Goal: Information Seeking & Learning: Learn about a topic

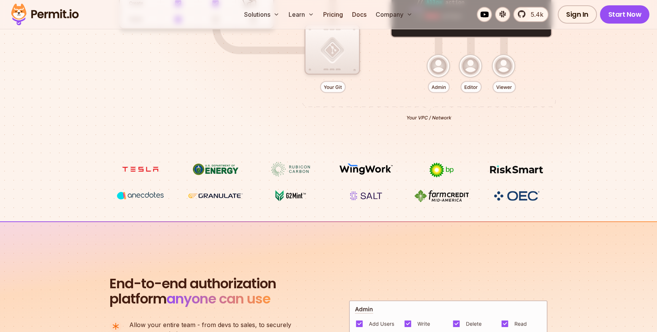
scroll to position [320, 0]
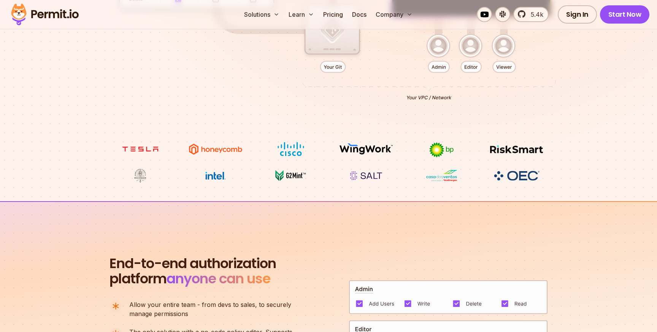
click at [358, 175] on img at bounding box center [365, 175] width 57 height 14
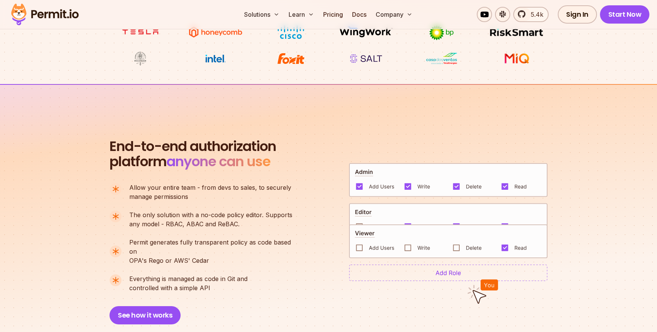
scroll to position [461, 0]
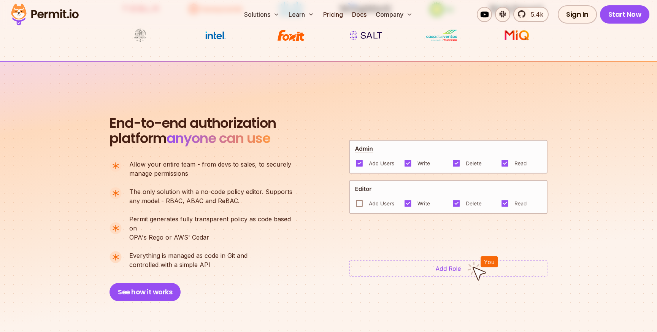
click at [225, 133] on span "anyone can use" at bounding box center [218, 137] width 104 height 19
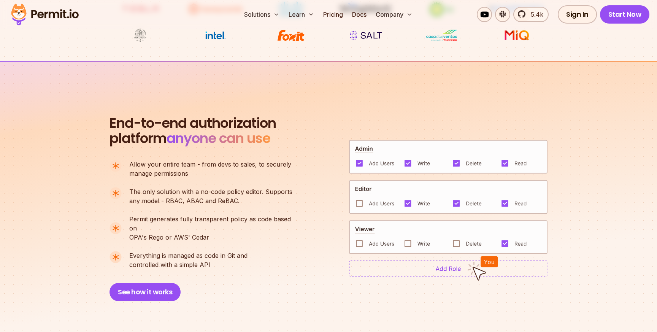
click at [225, 133] on span "anyone can use" at bounding box center [218, 137] width 104 height 19
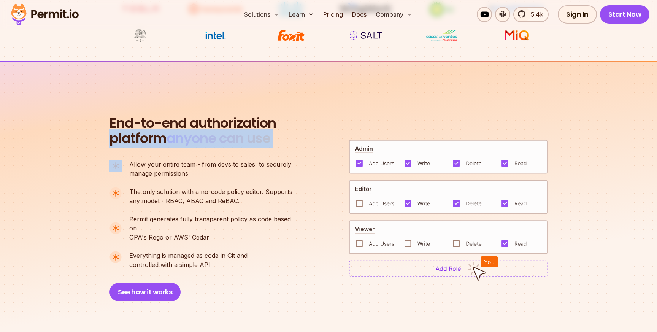
click at [225, 133] on span "anyone can use" at bounding box center [218, 137] width 104 height 19
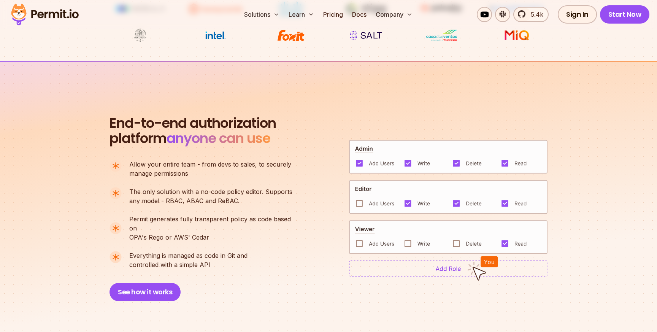
drag, startPoint x: 111, startPoint y: 125, endPoint x: 247, endPoint y: 264, distance: 194.3
click at [247, 264] on div "End-to-end authorization platform anyone can use A no-code authorization platfo…" at bounding box center [204, 208] width 190 height 185
drag, startPoint x: 111, startPoint y: 125, endPoint x: 209, endPoint y: 258, distance: 165.5
click at [209, 258] on div "End-to-end authorization platform anyone can use A no-code authorization platfo…" at bounding box center [204, 208] width 190 height 185
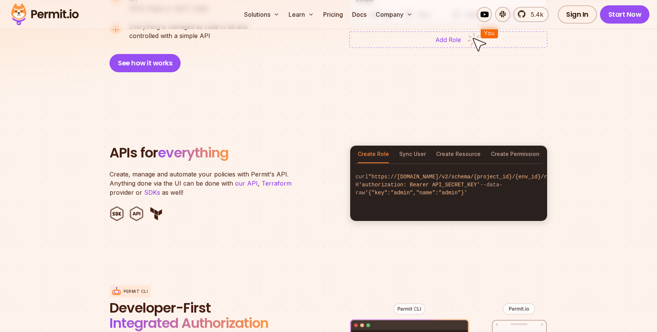
scroll to position [695, 0]
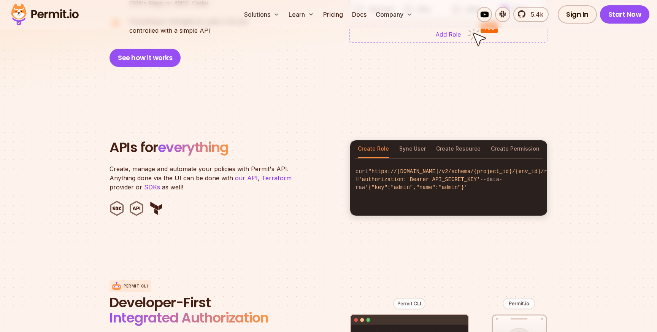
click at [189, 164] on p "Create, manage and automate your policies with Permit's API. Anything done via …" at bounding box center [204, 177] width 190 height 27
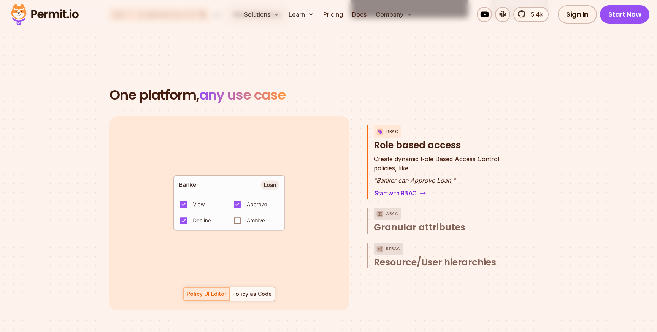
scroll to position [34, 0]
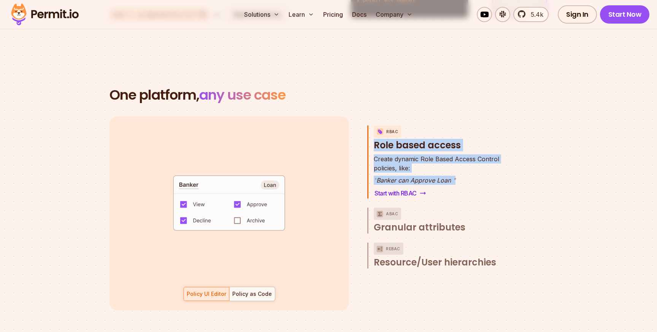
drag, startPoint x: 374, startPoint y: 136, endPoint x: 461, endPoint y: 174, distance: 95.0
click at [461, 174] on div "RBAC Role based access Create dynamic Role Based Access Control policies, like:…" at bounding box center [441, 161] width 148 height 73
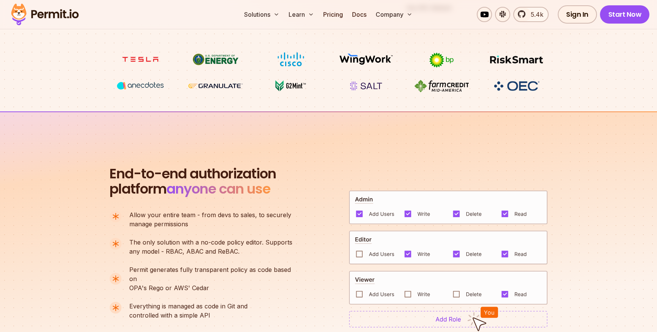
scroll to position [406, 0]
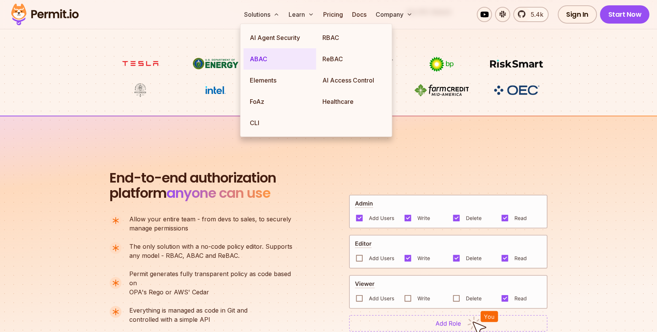
click at [274, 58] on link "ABAC" at bounding box center [280, 58] width 73 height 21
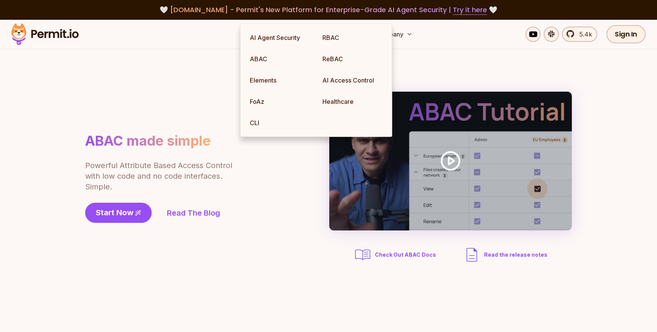
click at [175, 176] on p "Powerful Attribute Based Access Control with low code and no code interfaces. S…" at bounding box center [159, 176] width 148 height 32
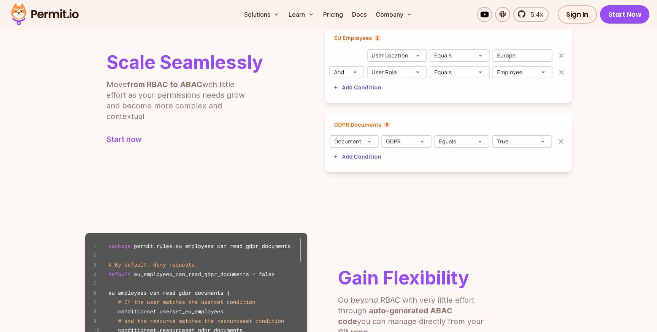
scroll to position [314, 0]
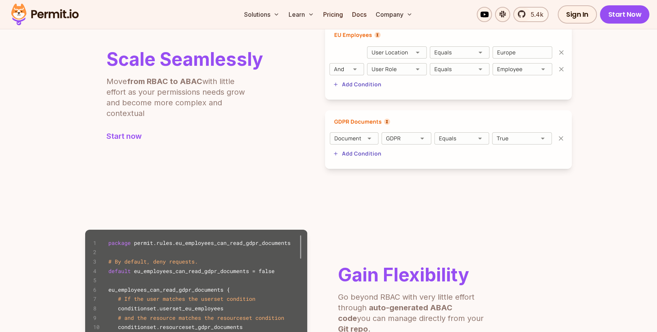
click at [187, 99] on p "Move from RBAC to ABAC with little effort as your permissions needs grow and be…" at bounding box center [180, 97] width 148 height 43
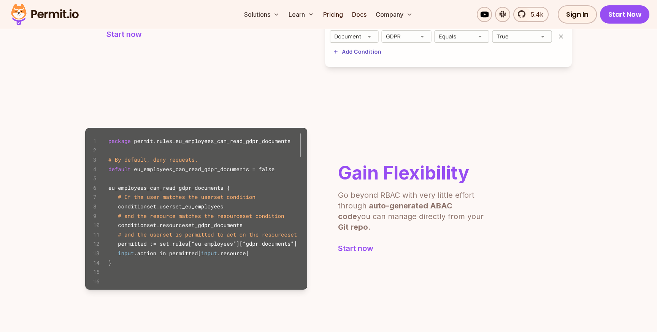
scroll to position [439, 0]
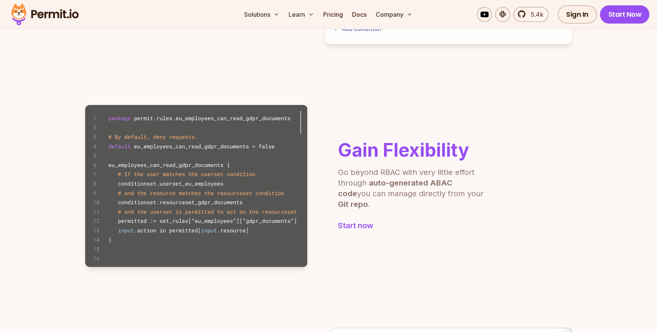
click at [384, 181] on p "Go beyond RBAC with very little effort through auto-generated ABAC code you can…" at bounding box center [412, 188] width 148 height 43
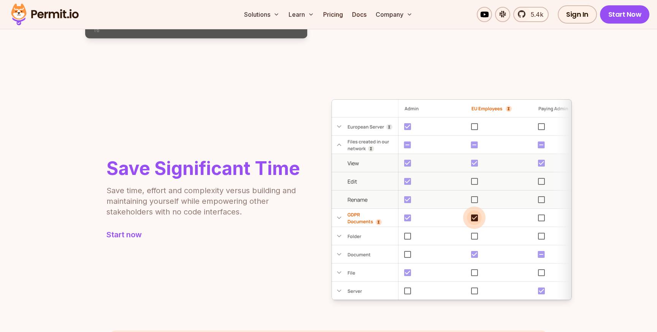
scroll to position [713, 0]
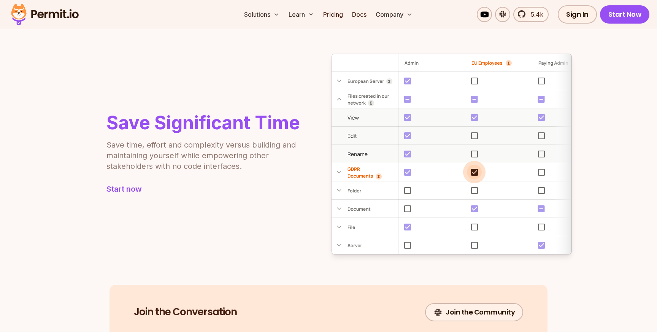
click at [237, 140] on p "Save time, effort and complexity versus building and maintaining yourself while…" at bounding box center [202, 155] width 192 height 32
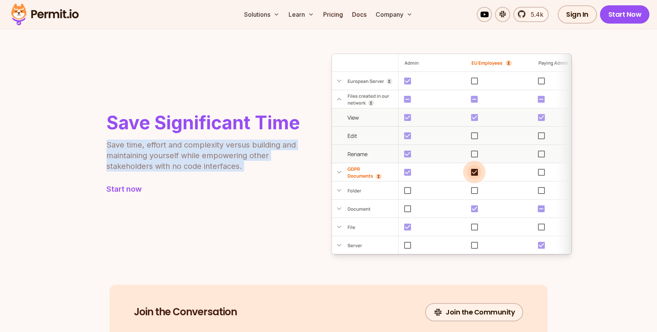
click at [226, 154] on p "Save time, effort and complexity versus building and maintaining yourself while…" at bounding box center [202, 155] width 192 height 32
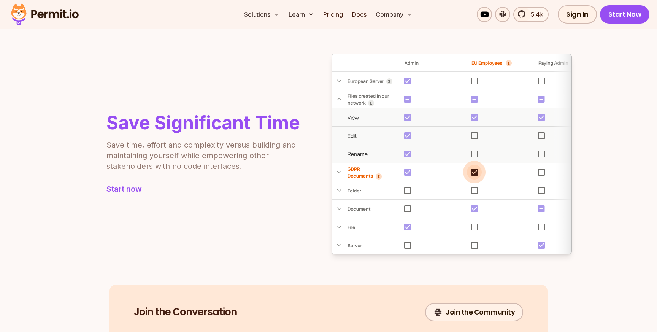
click at [226, 154] on p "Save time, effort and complexity versus building and maintaining yourself while…" at bounding box center [202, 155] width 192 height 32
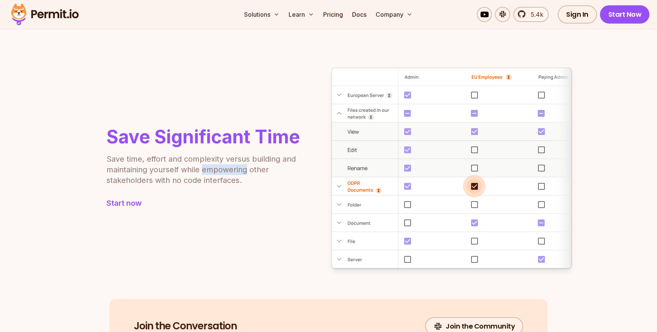
scroll to position [687, 0]
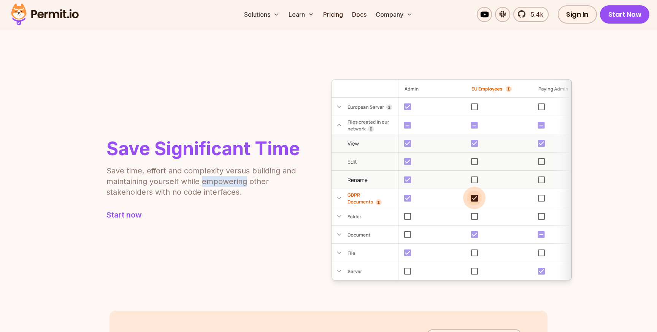
click at [210, 175] on p "Save time, effort and complexity versus building and maintaining yourself while…" at bounding box center [202, 181] width 192 height 32
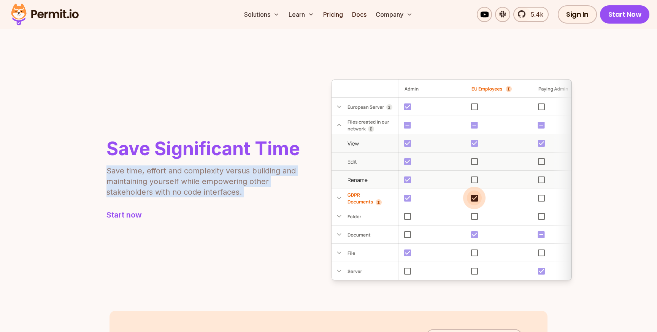
click at [210, 175] on p "Save time, effort and complexity versus building and maintaining yourself while…" at bounding box center [202, 181] width 192 height 32
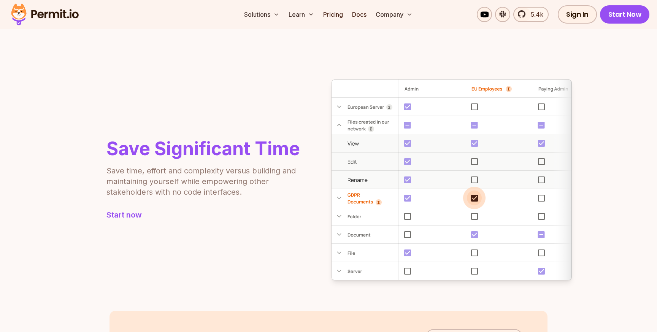
click at [210, 175] on p "Save time, effort and complexity versus building and maintaining yourself while…" at bounding box center [202, 181] width 192 height 32
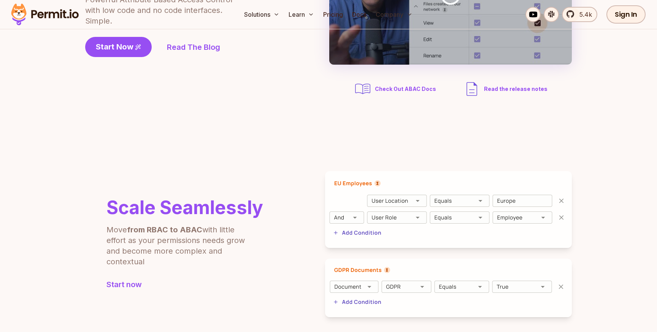
scroll to position [0, 0]
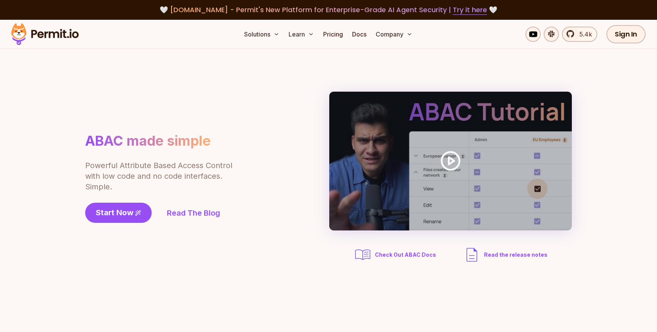
click at [172, 169] on p "Powerful Attribute Based Access Control with low code and no code interfaces. S…" at bounding box center [159, 176] width 148 height 32
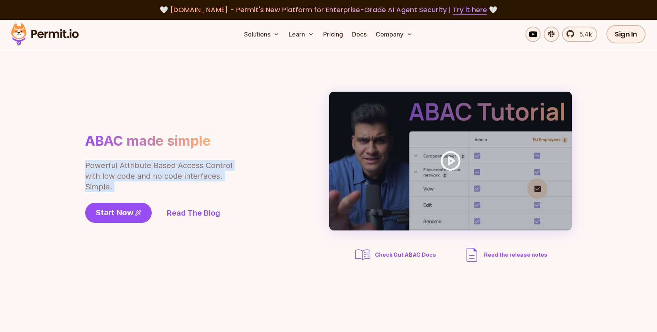
click at [172, 169] on p "Powerful Attribute Based Access Control with low code and no code interfaces. S…" at bounding box center [159, 176] width 148 height 32
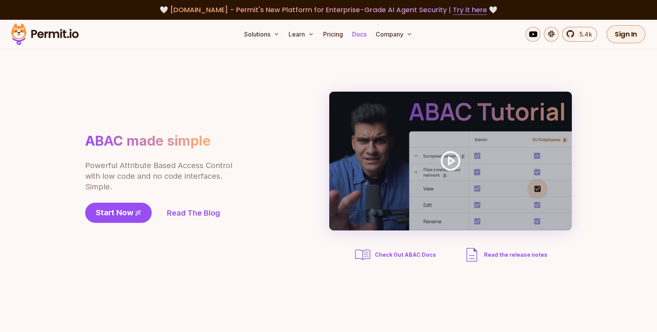
click at [359, 35] on link "Docs" at bounding box center [359, 34] width 21 height 15
